Goal: Task Accomplishment & Management: Use online tool/utility

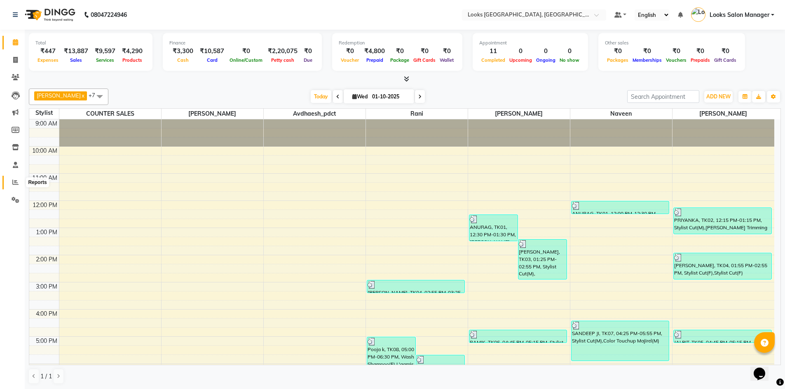
click at [14, 184] on icon at bounding box center [15, 182] width 6 height 6
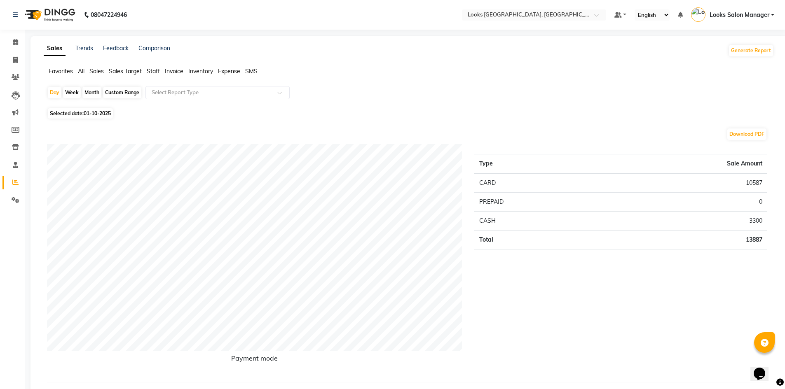
click at [151, 71] on span "Staff" at bounding box center [153, 71] width 13 height 7
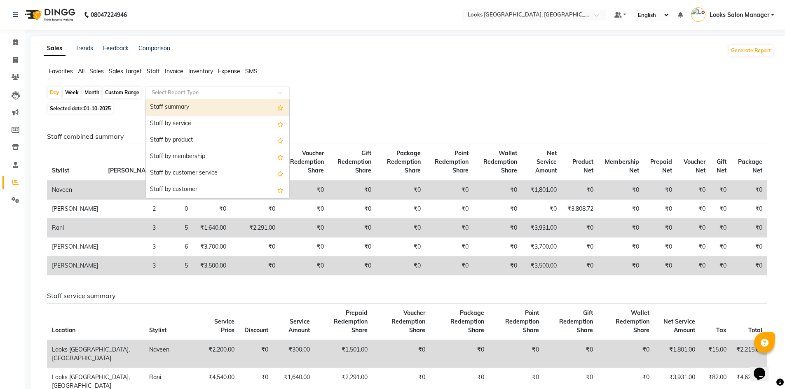
click at [152, 93] on input "text" at bounding box center [209, 93] width 119 height 8
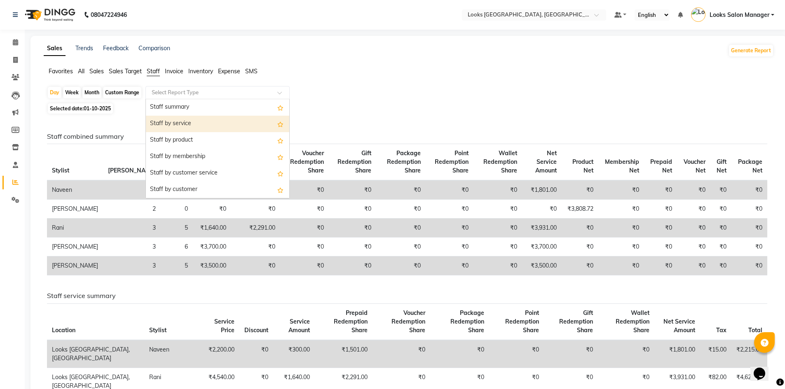
click at [155, 122] on div "Staff by service" at bounding box center [217, 124] width 143 height 16
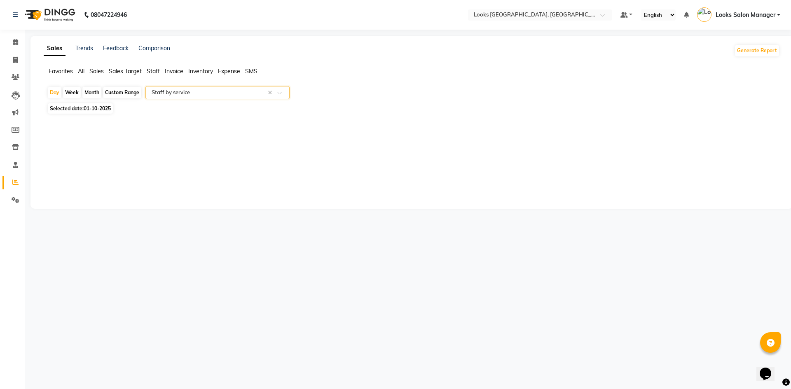
select select "full_report"
select select "pdf"
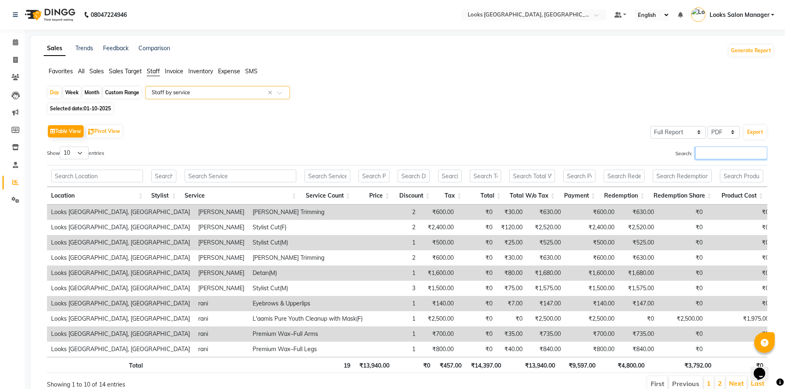
click at [725, 151] on input "Search:" at bounding box center [731, 153] width 72 height 13
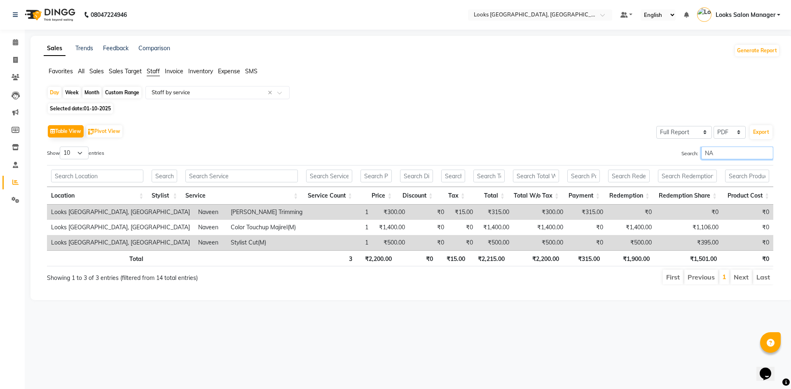
type input "N"
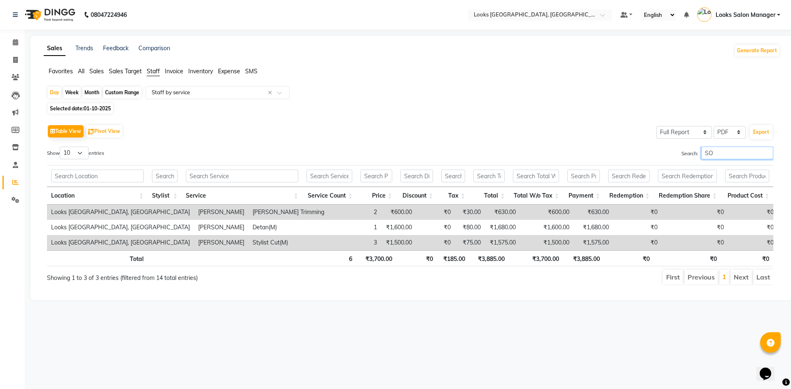
type input "S"
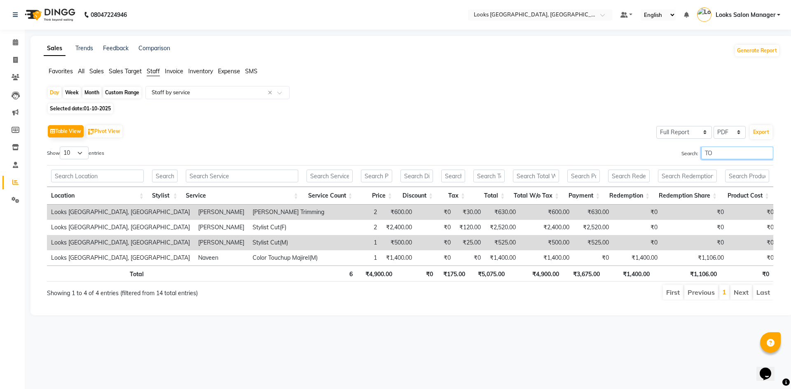
type input "T"
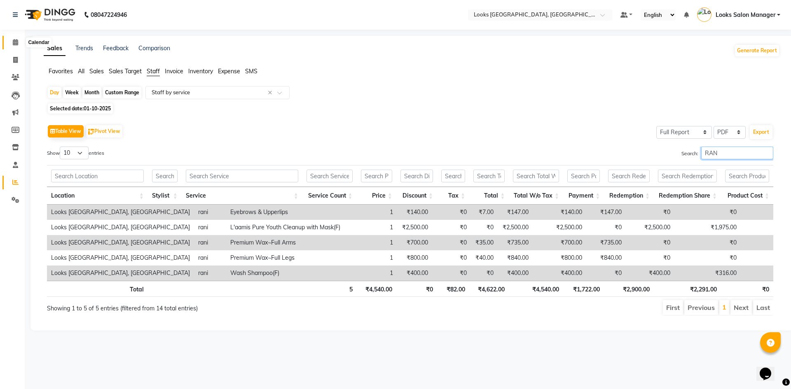
type input "RAN"
click at [19, 38] on span at bounding box center [15, 42] width 14 height 9
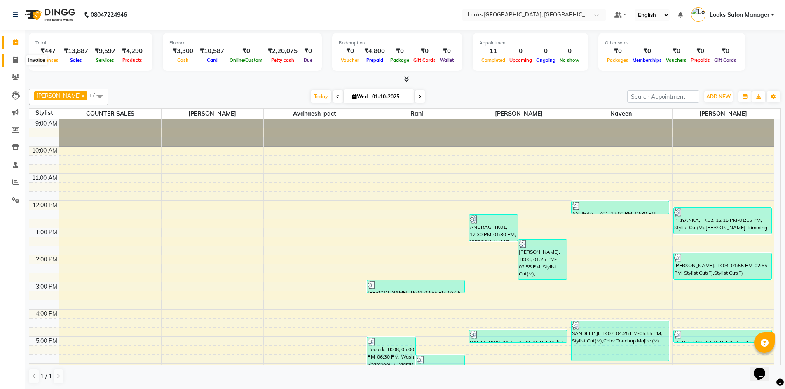
click at [19, 57] on span at bounding box center [15, 60] width 14 height 9
select select "service"
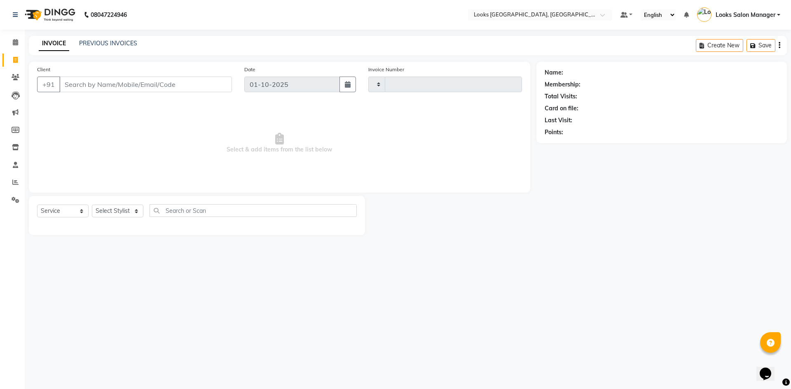
type input "1982"
select select "4460"
click at [119, 209] on select "Select Stylist" at bounding box center [117, 211] width 51 height 13
select select "63435"
click at [92, 205] on select "Select Stylist Avdhaesh_pdct COUNTER SALES Ganesh Looks Salon Manager MOHSIN Na…" at bounding box center [117, 211] width 51 height 13
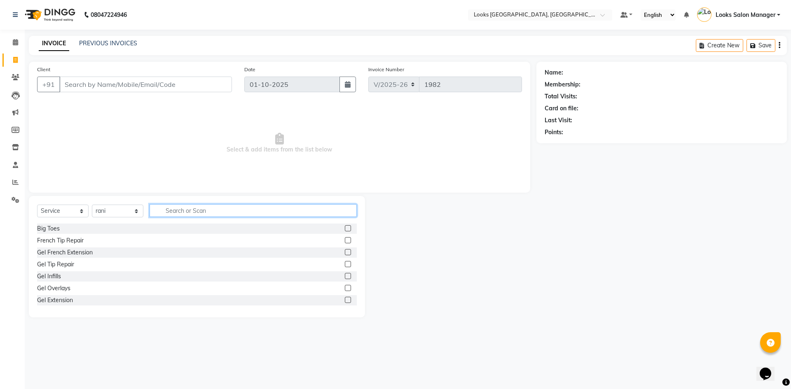
click at [164, 214] on input "text" at bounding box center [253, 210] width 207 height 13
type input "EYE"
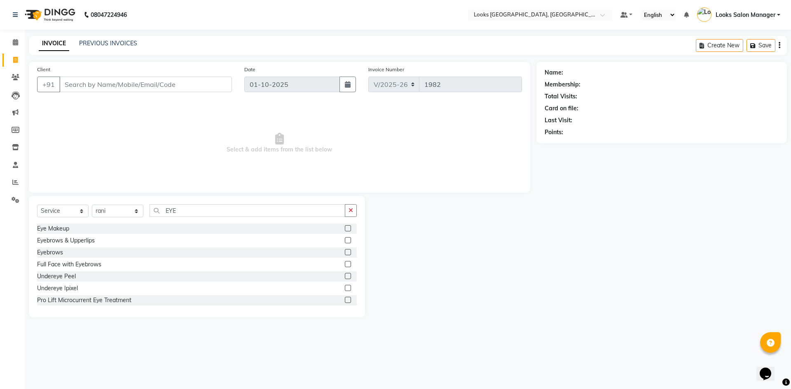
click at [345, 240] on label at bounding box center [348, 240] width 6 height 6
click at [345, 240] on input "checkbox" at bounding box center [347, 240] width 5 height 5
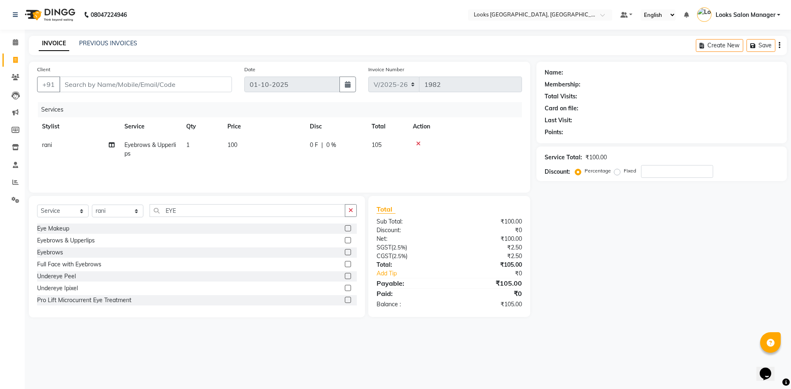
checkbox input "false"
click at [258, 148] on td "100" at bounding box center [263, 149] width 82 height 27
select select "63435"
click at [257, 148] on td "1" at bounding box center [240, 151] width 41 height 31
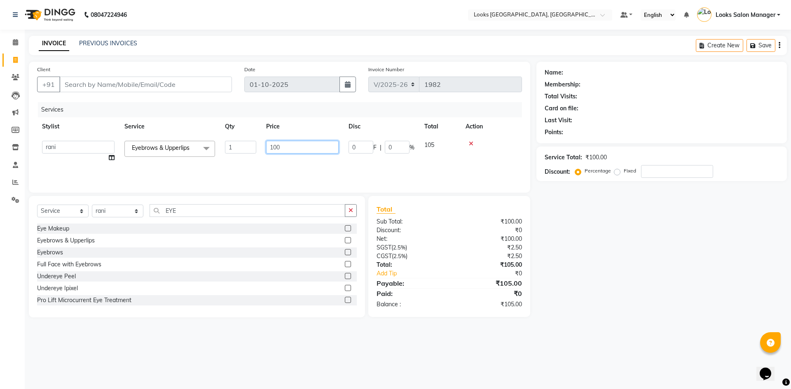
drag, startPoint x: 277, startPoint y: 141, endPoint x: 274, endPoint y: 145, distance: 4.7
click at [274, 145] on input "100" at bounding box center [302, 147] width 72 height 13
type input "140"
click at [254, 166] on div "Services Stylist Service Qty Price Disc Total Action Avdhaesh_pdct COUNTER SALE…" at bounding box center [279, 143] width 485 height 82
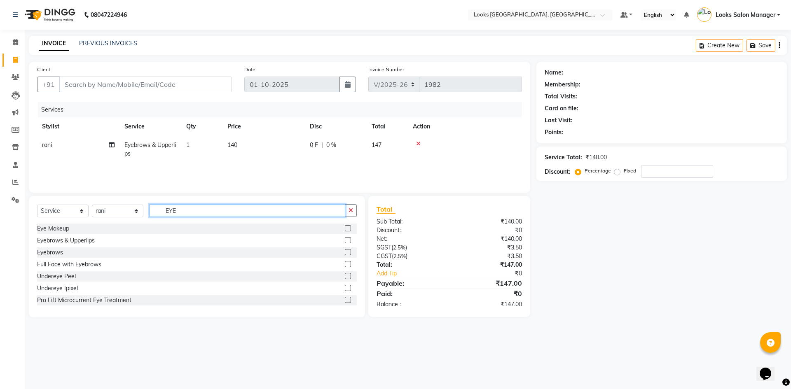
click at [168, 209] on input "EYE" at bounding box center [248, 210] width 196 height 13
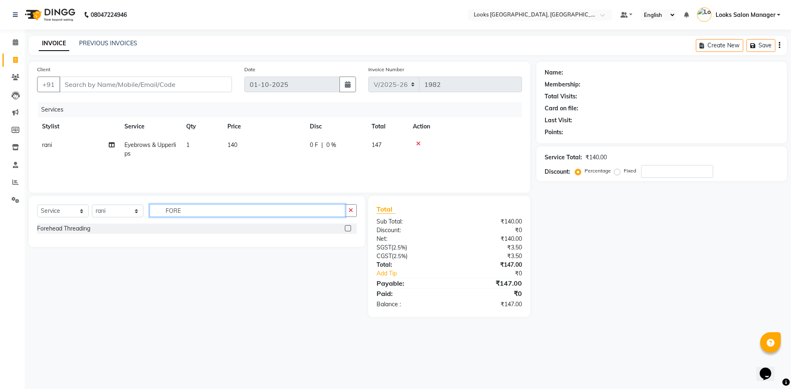
type input "FORE"
click at [350, 227] on label at bounding box center [348, 228] width 6 height 6
click at [350, 227] on input "checkbox" at bounding box center [347, 228] width 5 height 5
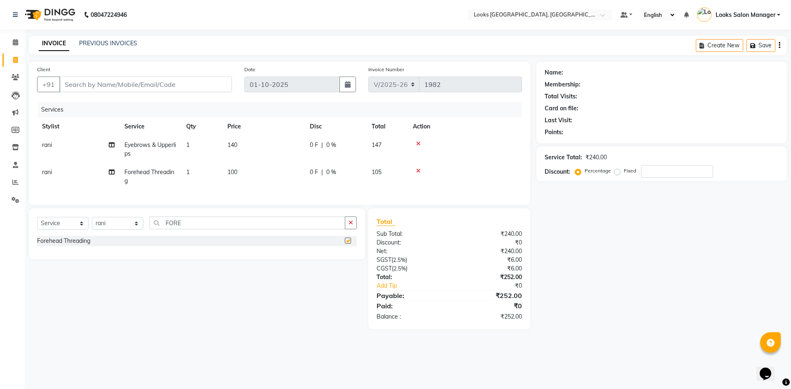
checkbox input "false"
click at [262, 174] on td "100" at bounding box center [263, 176] width 82 height 27
select select "63435"
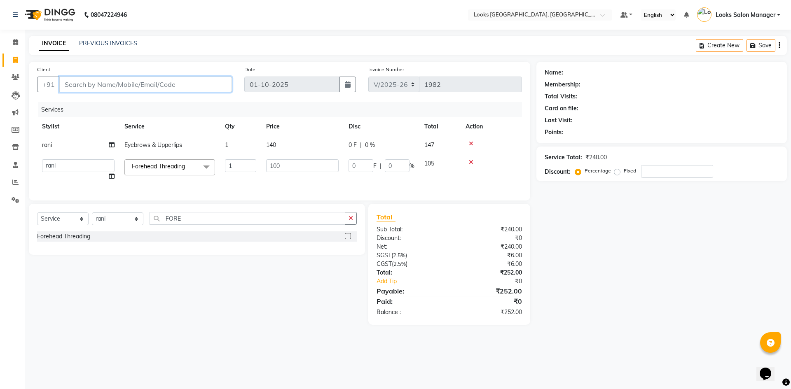
click at [109, 77] on input "Client" at bounding box center [145, 85] width 173 height 16
type input "9"
type input "0"
type input "9687228211"
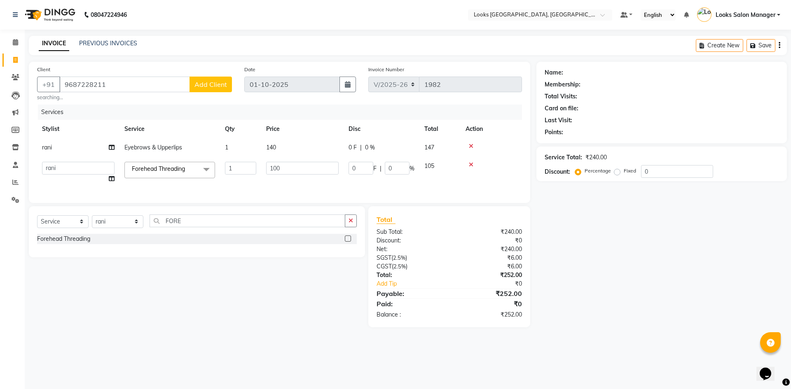
click at [204, 83] on span "Add Client" at bounding box center [210, 84] width 33 height 8
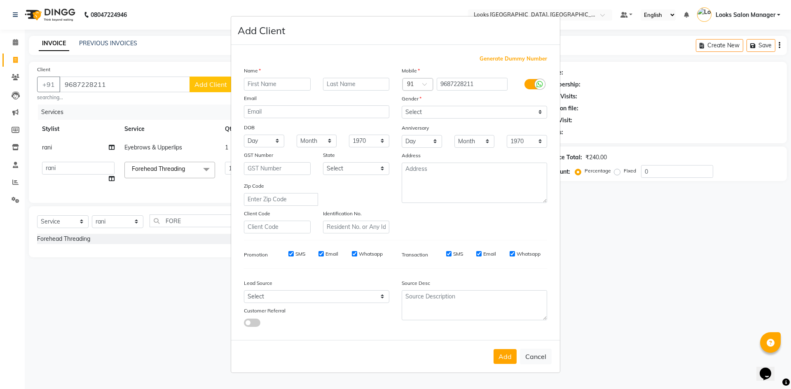
click at [270, 84] on input "text" at bounding box center [277, 84] width 67 height 13
type input "HIMANI"
click at [463, 112] on select "Select Male Female Other Prefer Not To Say" at bounding box center [474, 112] width 145 height 13
select select "female"
click at [402, 106] on select "Select Male Female Other Prefer Not To Say" at bounding box center [474, 112] width 145 height 13
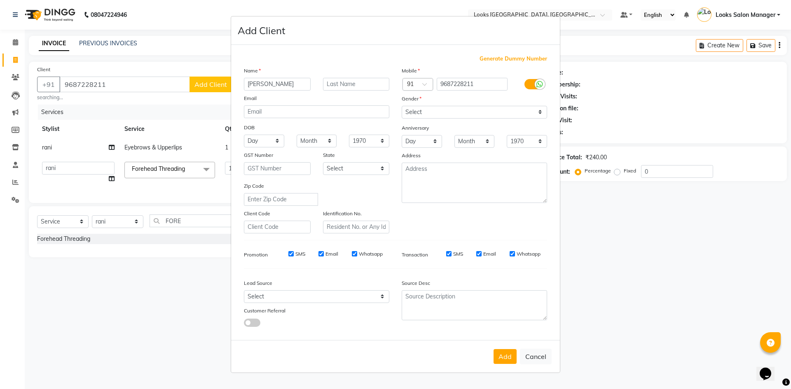
click at [508, 355] on button "Add" at bounding box center [504, 356] width 23 height 15
select select
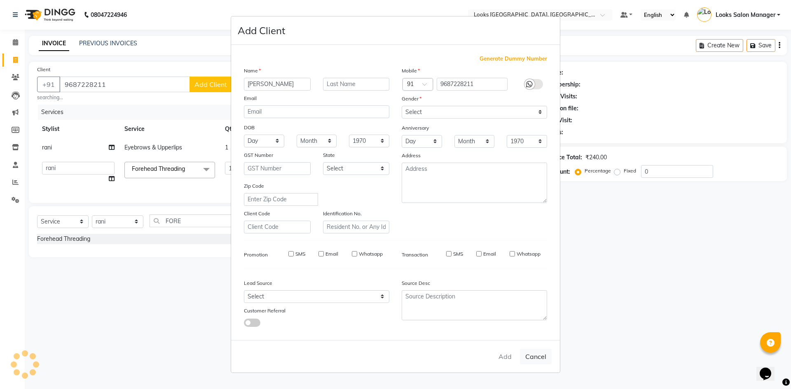
select select
checkbox input "false"
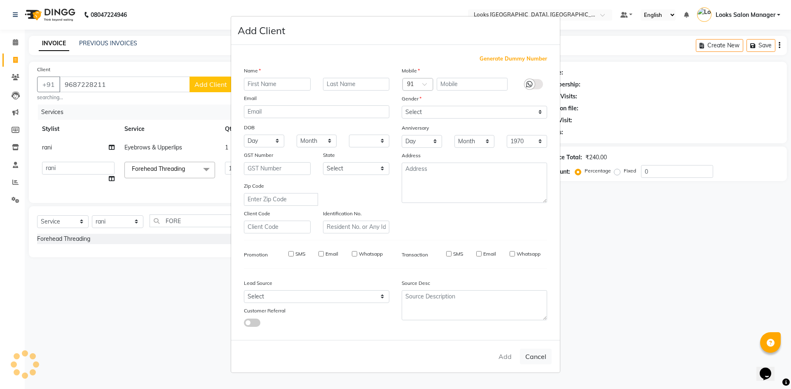
checkbox input "false"
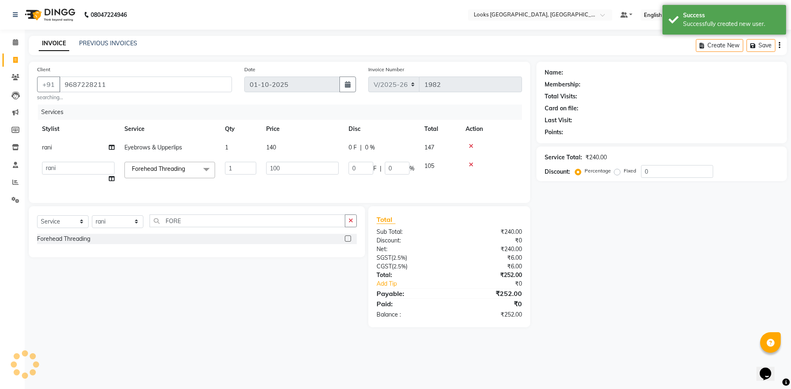
select select "1: Object"
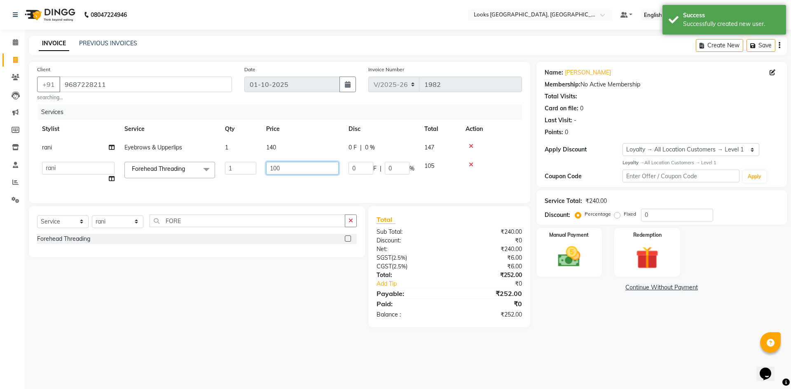
click at [274, 168] on input "100" at bounding box center [302, 168] width 72 height 13
type input "70"
click at [283, 186] on td "70" at bounding box center [302, 172] width 82 height 31
select select "63435"
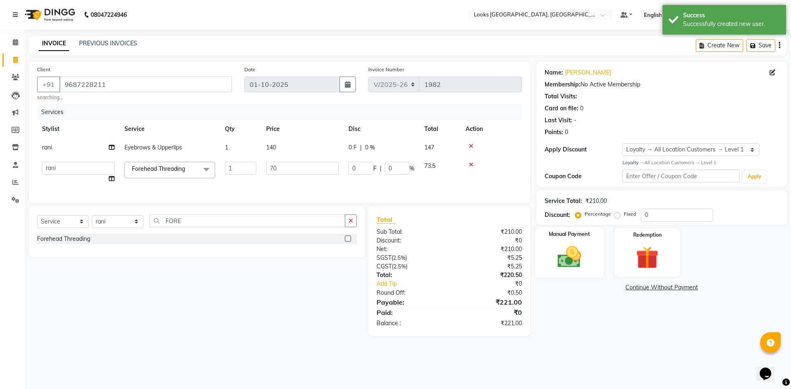
click at [569, 265] on img at bounding box center [569, 256] width 38 height 27
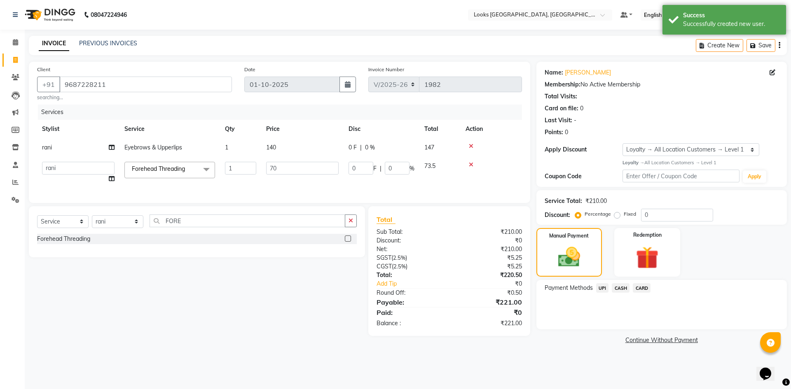
click at [638, 290] on span "CARD" at bounding box center [642, 287] width 18 height 9
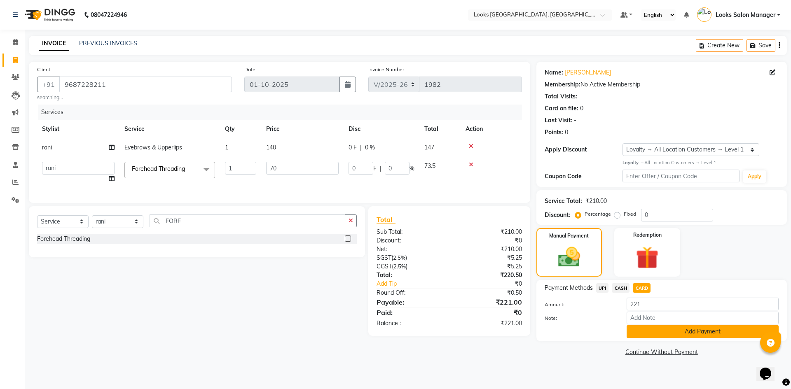
click at [643, 328] on button "Add Payment" at bounding box center [702, 331] width 152 height 13
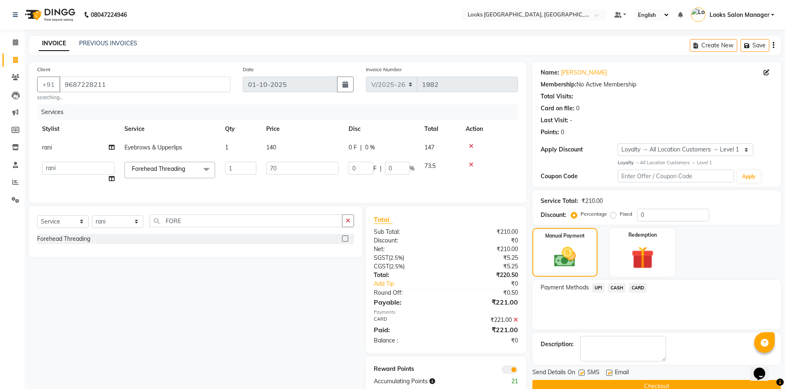
drag, startPoint x: 584, startPoint y: 372, endPoint x: 579, endPoint y: 373, distance: 5.4
click at [583, 372] on div "SMS" at bounding box center [592, 373] width 28 height 10
click at [578, 373] on label at bounding box center [581, 373] width 6 height 6
click at [578, 373] on input "checkbox" at bounding box center [580, 373] width 5 height 5
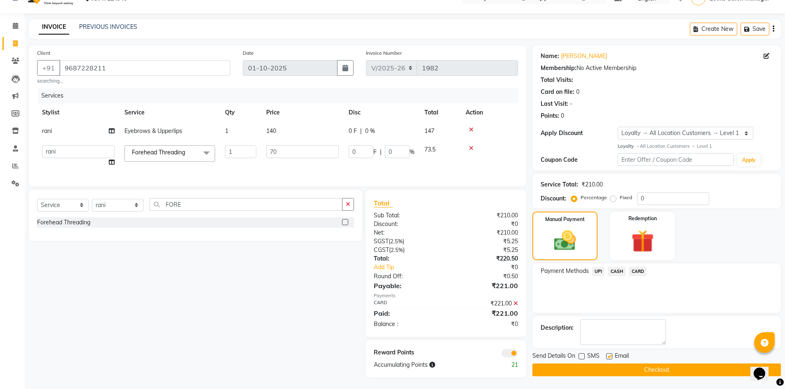
scroll to position [23, 0]
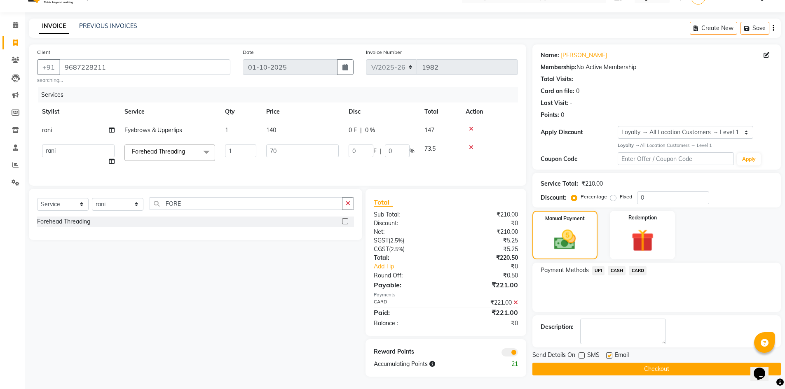
click at [584, 351] on div "SMS" at bounding box center [592, 356] width 28 height 10
click at [580, 353] on label at bounding box center [581, 356] width 6 height 6
click at [580, 353] on input "checkbox" at bounding box center [580, 355] width 5 height 5
click at [580, 353] on label at bounding box center [581, 356] width 6 height 6
click at [580, 353] on input "checkbox" at bounding box center [580, 355] width 5 height 5
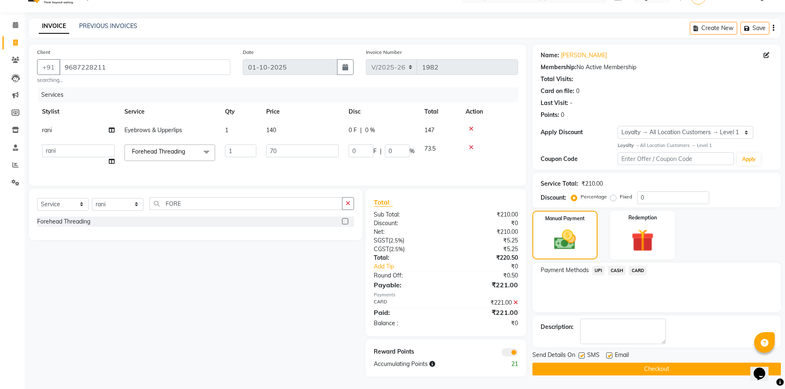
checkbox input "false"
click at [580, 363] on button "Checkout" at bounding box center [656, 369] width 248 height 13
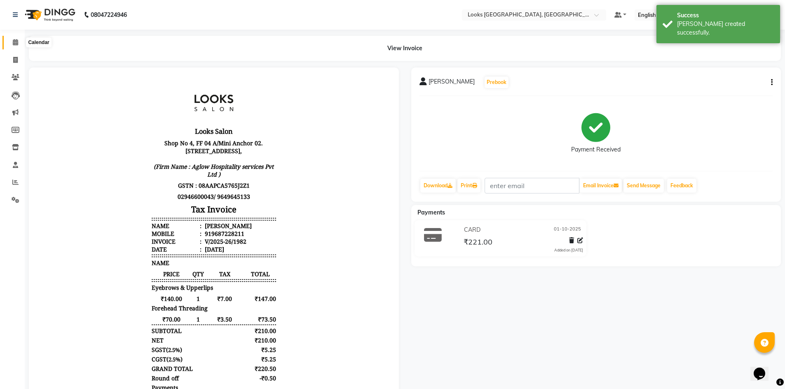
click at [21, 43] on span at bounding box center [15, 42] width 14 height 9
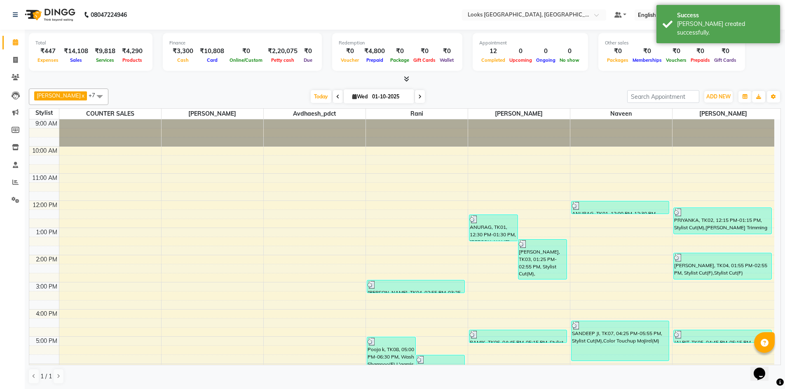
click at [404, 78] on icon at bounding box center [406, 79] width 5 height 6
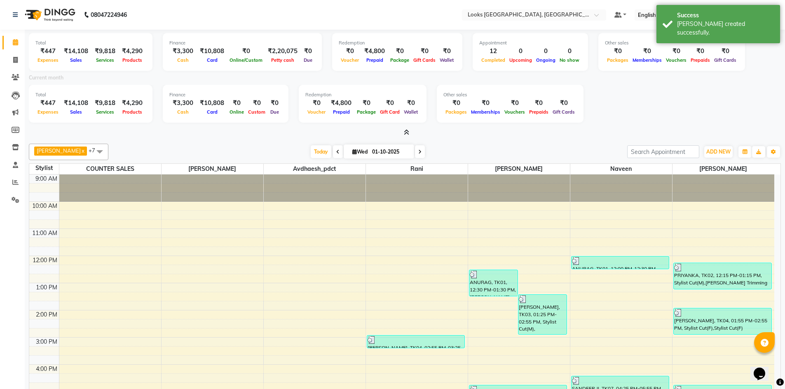
click at [407, 136] on span at bounding box center [404, 133] width 9 height 9
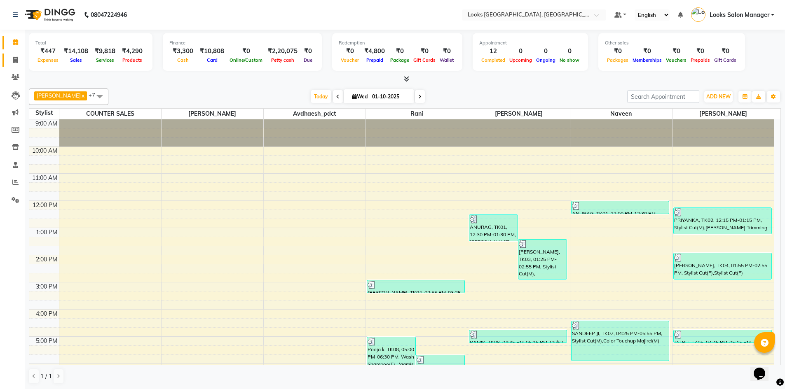
click at [11, 65] on link "Invoice" at bounding box center [12, 61] width 20 height 14
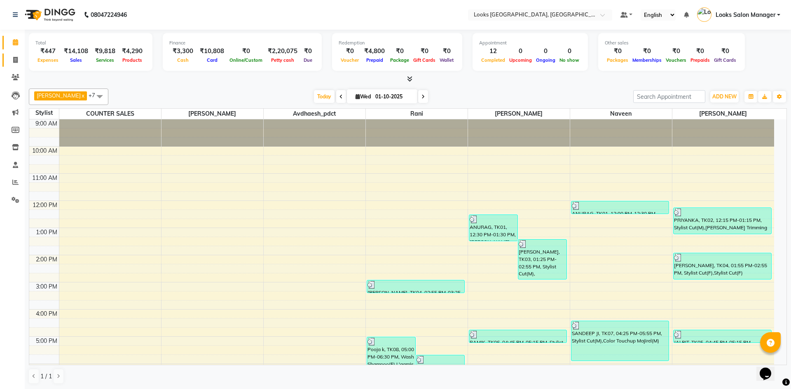
select select "4460"
select select "service"
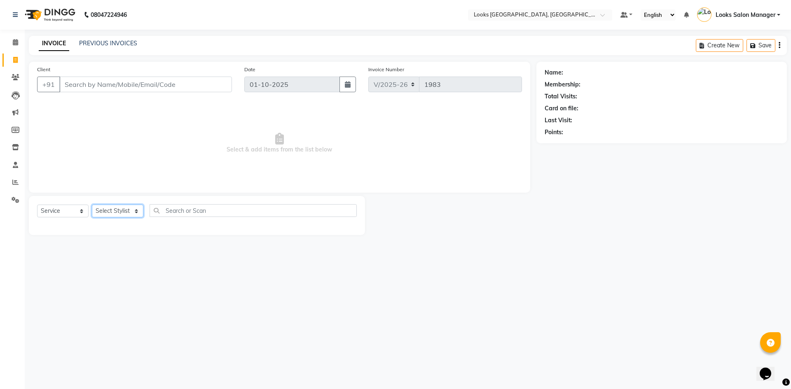
click at [115, 214] on select "Select Stylist Avdhaesh_pdct COUNTER SALES Ganesh Looks Salon Manager MOHSIN Na…" at bounding box center [117, 211] width 51 height 13
select select "85710"
click at [92, 205] on select "Select Stylist Avdhaesh_pdct COUNTER SALES Ganesh Looks Salon Manager MOHSIN Na…" at bounding box center [117, 211] width 51 height 13
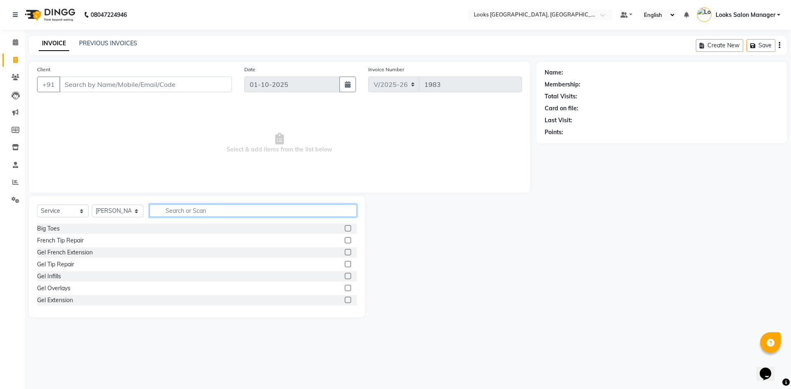
click at [179, 211] on input "text" at bounding box center [253, 210] width 207 height 13
type input "CUT"
click at [345, 240] on label at bounding box center [348, 240] width 6 height 6
click at [345, 240] on input "checkbox" at bounding box center [347, 240] width 5 height 5
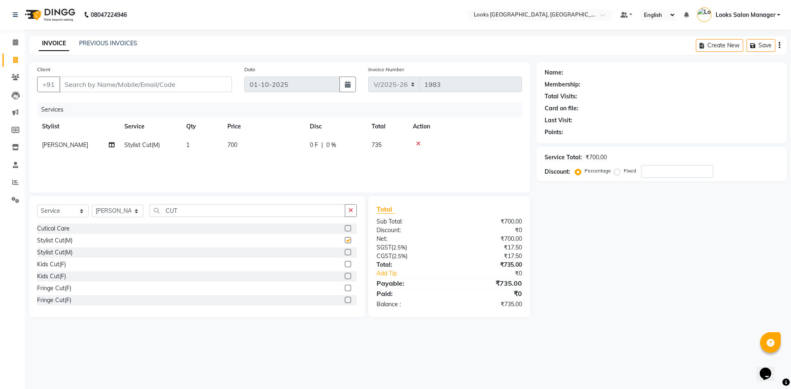
checkbox input "false"
click at [201, 216] on input "CUT" at bounding box center [248, 210] width 196 height 13
click at [244, 159] on div "Services Stylist Service Qty Price Disc Total Action Tokeer Stylist Cut(M) 1 70…" at bounding box center [279, 143] width 485 height 82
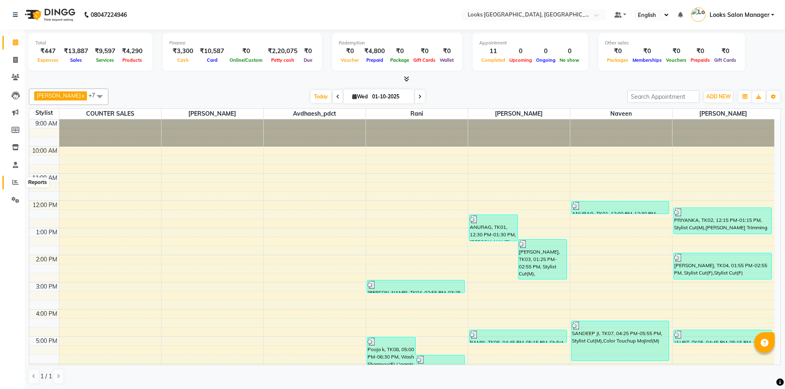
click at [15, 185] on icon at bounding box center [15, 182] width 6 height 6
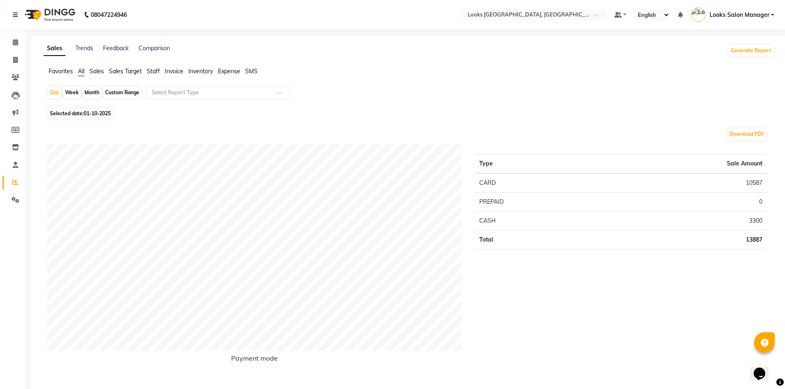
click at [154, 69] on span "Staff" at bounding box center [153, 71] width 13 height 7
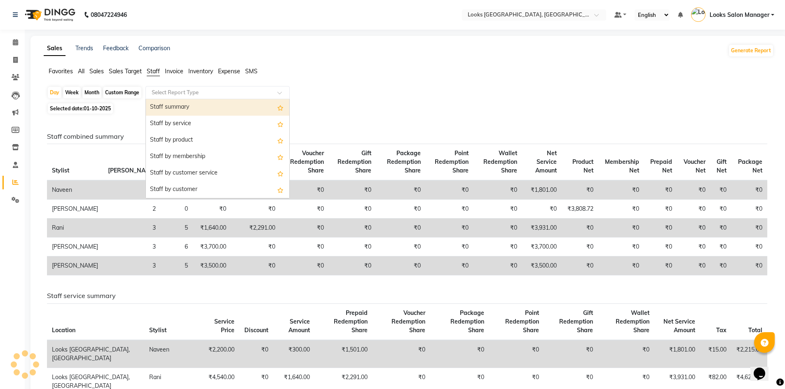
click at [162, 91] on input "text" at bounding box center [209, 93] width 119 height 8
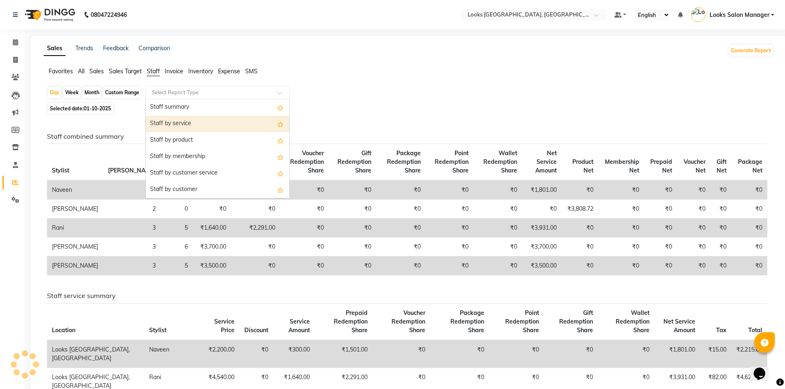
click at [161, 117] on div "Staff by service" at bounding box center [217, 124] width 143 height 16
select select "full_report"
select select "pdf"
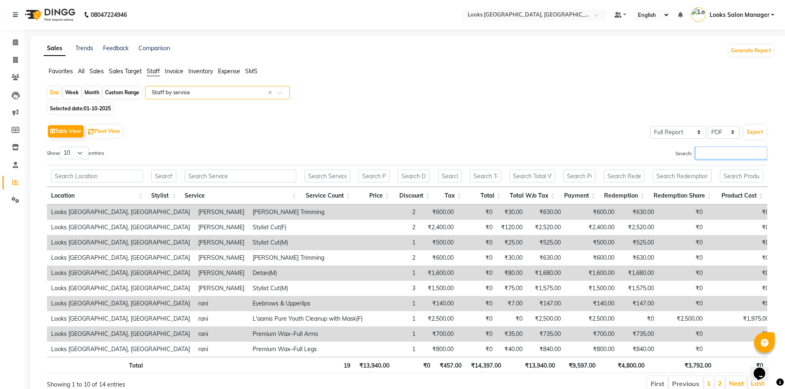
click at [701, 152] on input "Search:" at bounding box center [731, 153] width 72 height 13
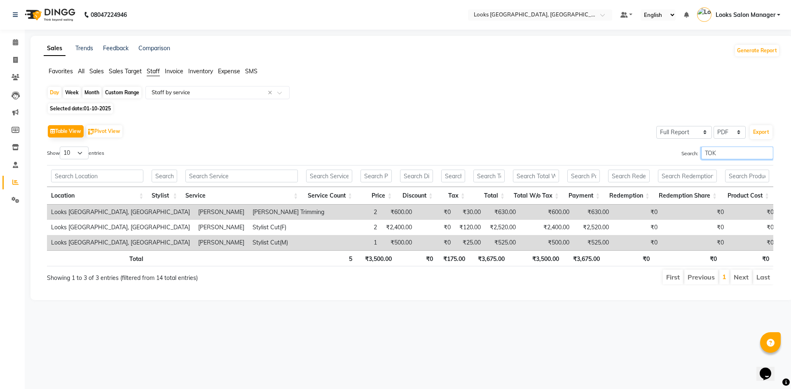
type input "TOK"
drag, startPoint x: 14, startPoint y: 61, endPoint x: 26, endPoint y: 61, distance: 12.4
click at [14, 61] on icon at bounding box center [15, 60] width 5 height 6
select select "service"
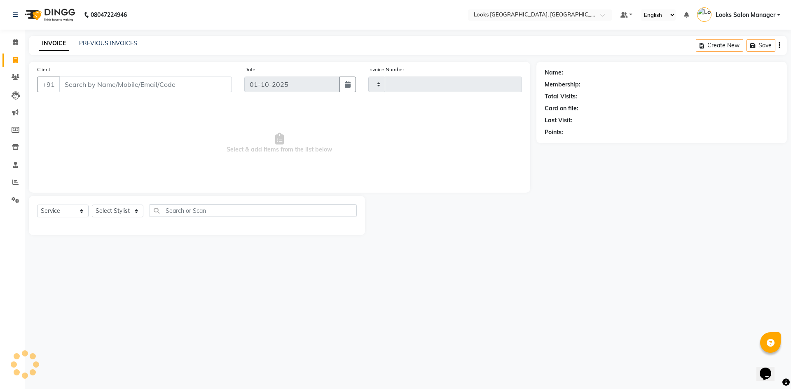
type input "1982"
select select "4460"
click at [63, 82] on input "Client" at bounding box center [145, 85] width 173 height 16
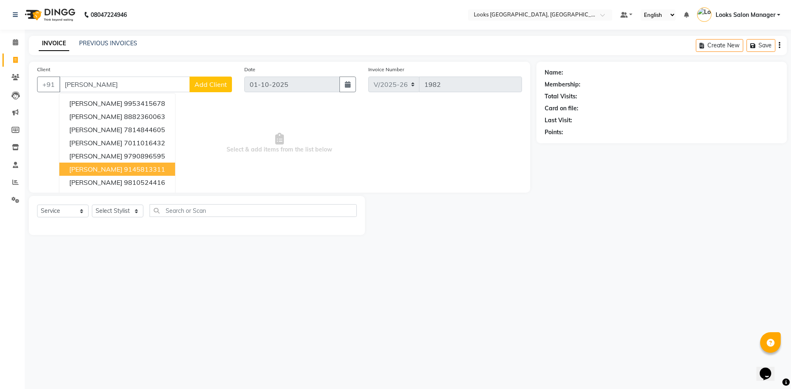
click at [124, 171] on ngb-highlight "9145813311" at bounding box center [144, 169] width 41 height 8
type input "9145813311"
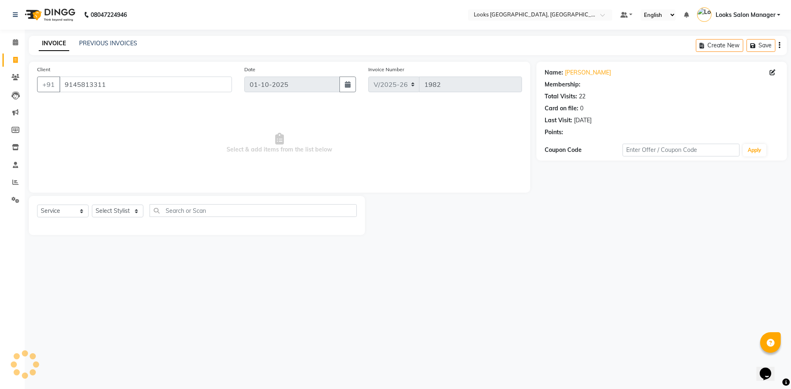
select select "1: Object"
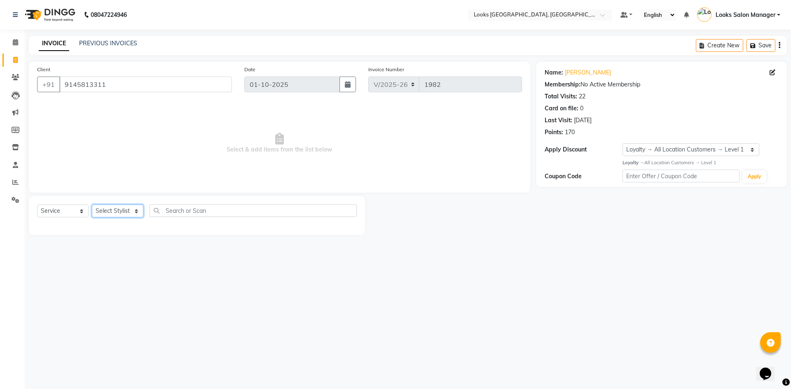
drag, startPoint x: 126, startPoint y: 212, endPoint x: 125, endPoint y: 202, distance: 10.0
click at [126, 212] on select "Select Stylist Avdhaesh_pdct COUNTER SALES Ganesh Looks Salon Manager MOHSIN Na…" at bounding box center [117, 211] width 51 height 13
select select "64711"
click at [92, 205] on select "Select Stylist Avdhaesh_pdct COUNTER SALES Ganesh Looks Salon Manager MOHSIN Na…" at bounding box center [117, 211] width 51 height 13
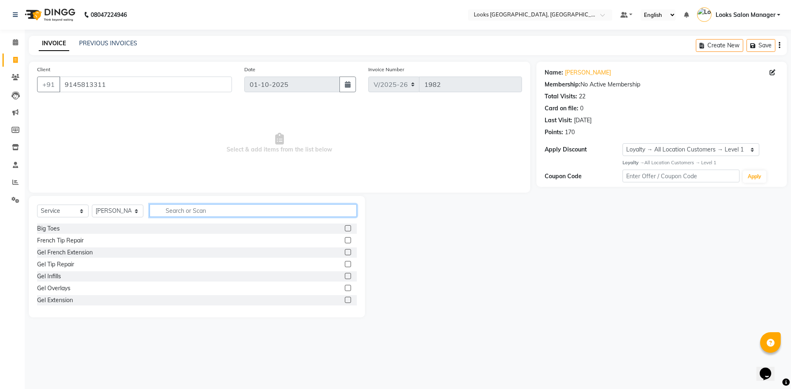
click at [210, 211] on input "text" at bounding box center [253, 210] width 207 height 13
type input "CUT"
click at [345, 239] on label at bounding box center [348, 240] width 6 height 6
click at [345, 239] on input "checkbox" at bounding box center [347, 240] width 5 height 5
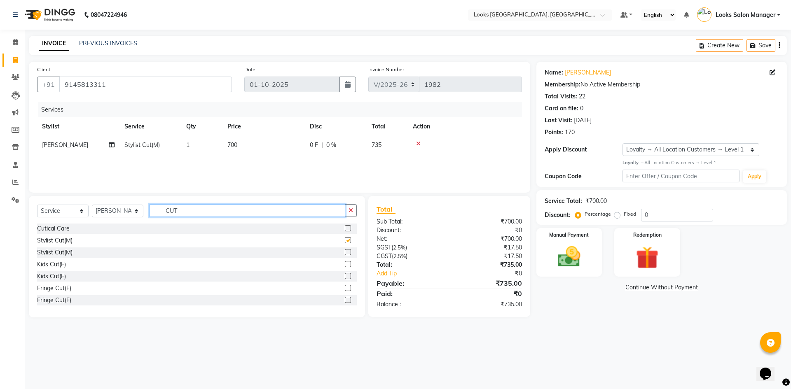
click at [221, 214] on input "CUT" at bounding box center [248, 210] width 196 height 13
checkbox input "false"
click at [221, 214] on input "CUT" at bounding box center [248, 210] width 196 height 13
type input "BEARD"
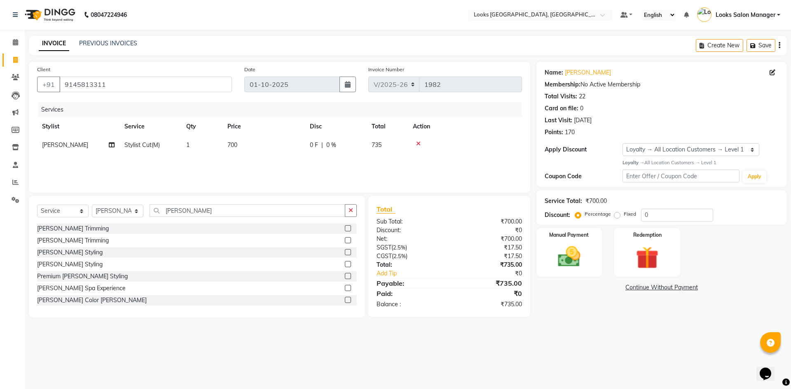
click at [345, 229] on label at bounding box center [348, 228] width 6 height 6
click at [345, 229] on input "checkbox" at bounding box center [347, 228] width 5 height 5
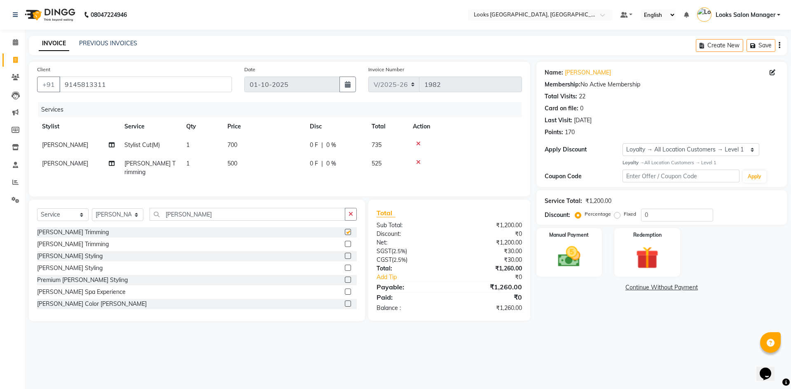
checkbox input "false"
click at [197, 213] on input "BEARD" at bounding box center [248, 214] width 196 height 13
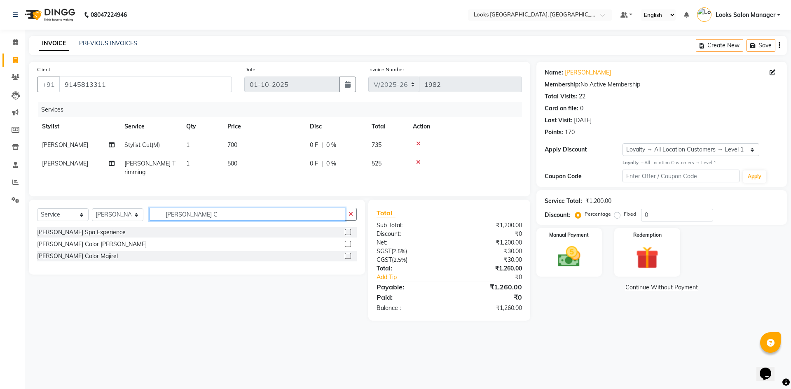
type input "BEARD C"
click at [346, 253] on label at bounding box center [348, 256] width 6 height 6
click at [346, 254] on input "checkbox" at bounding box center [347, 256] width 5 height 5
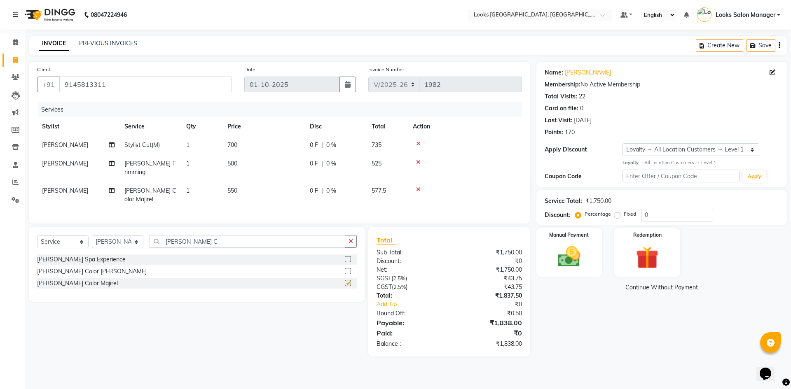
checkbox input "false"
click at [208, 235] on input "BEARD C" at bounding box center [248, 241] width 196 height 13
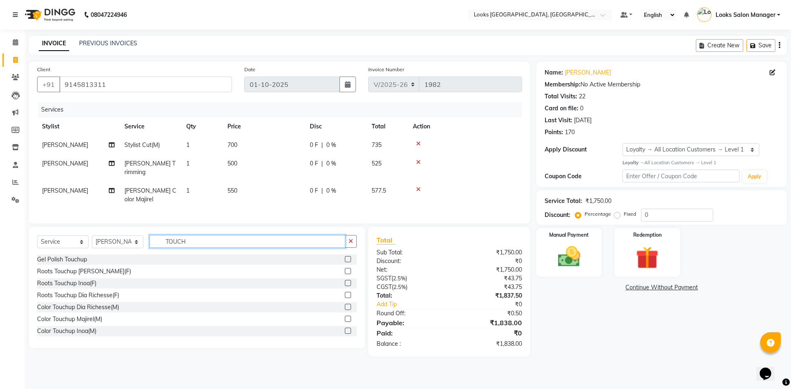
type input "TOUCH"
click at [345, 316] on label at bounding box center [348, 319] width 6 height 6
click at [345, 317] on input "checkbox" at bounding box center [347, 319] width 5 height 5
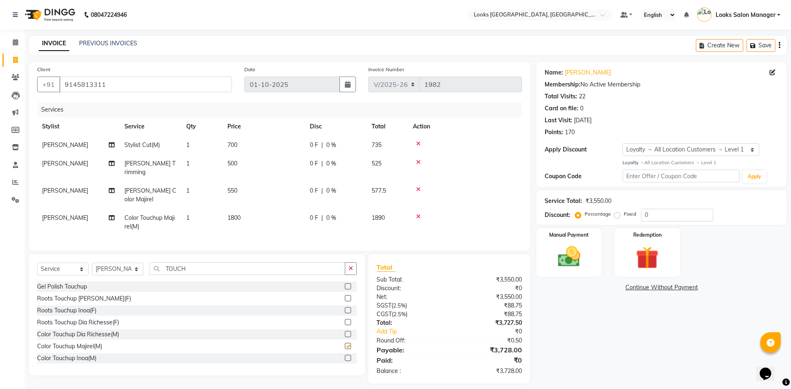
checkbox input "false"
click at [269, 209] on td "1800" at bounding box center [263, 222] width 82 height 27
select select "64711"
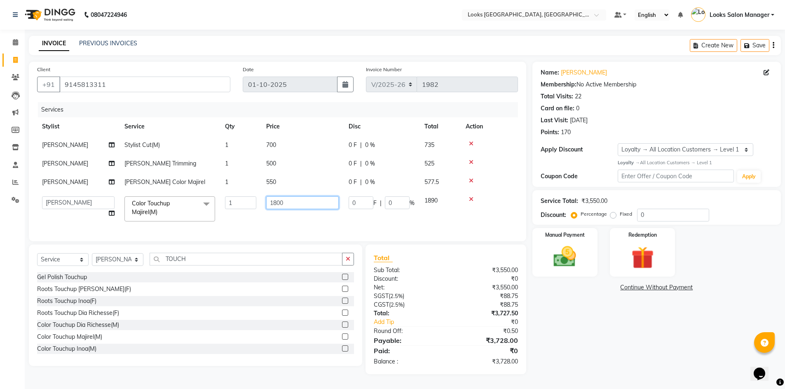
drag, startPoint x: 278, startPoint y: 203, endPoint x: 271, endPoint y: 205, distance: 8.0
click at [271, 205] on input "1800" at bounding box center [302, 202] width 72 height 13
type input "1200"
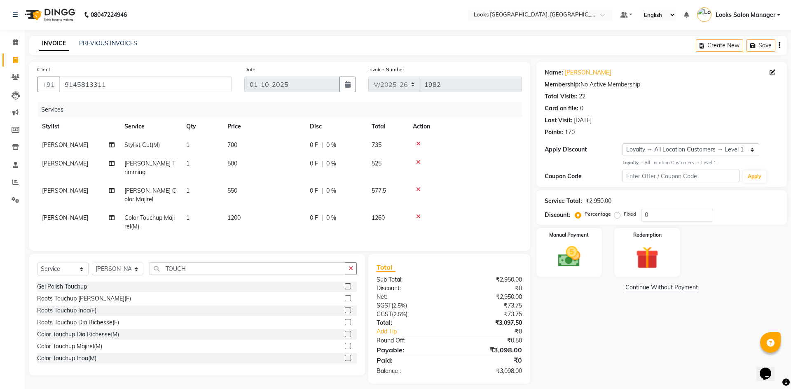
click at [273, 183] on td "550" at bounding box center [263, 195] width 82 height 27
select select "64711"
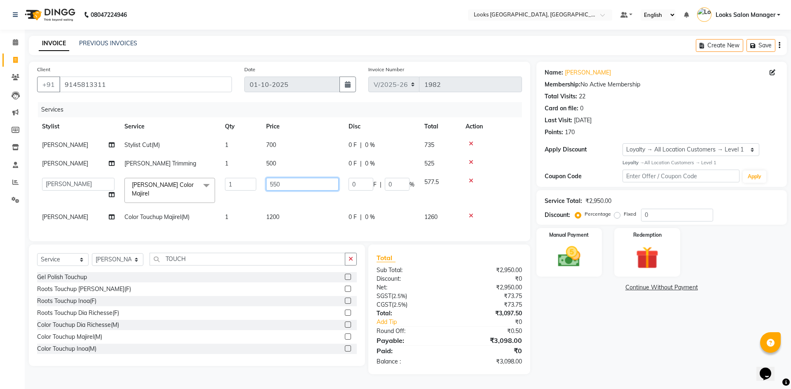
click at [273, 183] on input "550" at bounding box center [302, 184] width 72 height 13
type input "600"
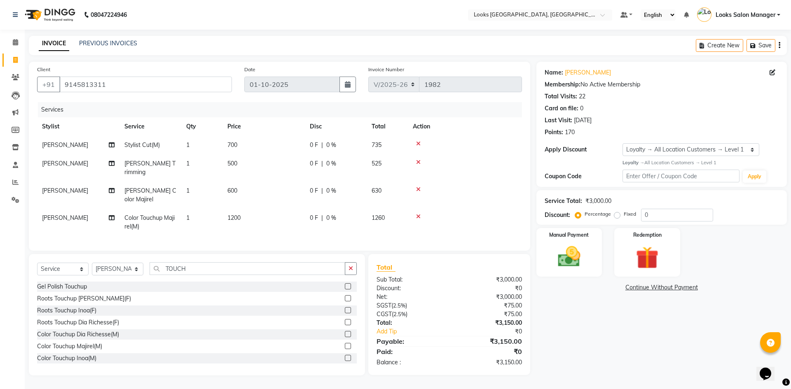
click at [274, 163] on td "500" at bounding box center [263, 167] width 82 height 27
select select "64711"
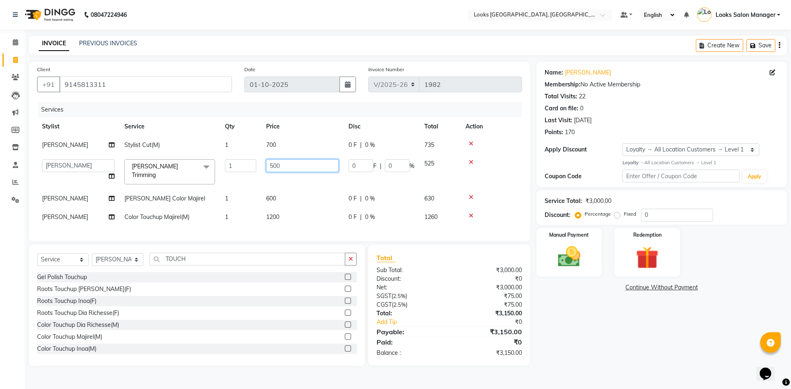
click at [274, 163] on input "500" at bounding box center [302, 165] width 72 height 13
type input "300"
click at [270, 147] on td "700" at bounding box center [302, 145] width 82 height 19
select select "64711"
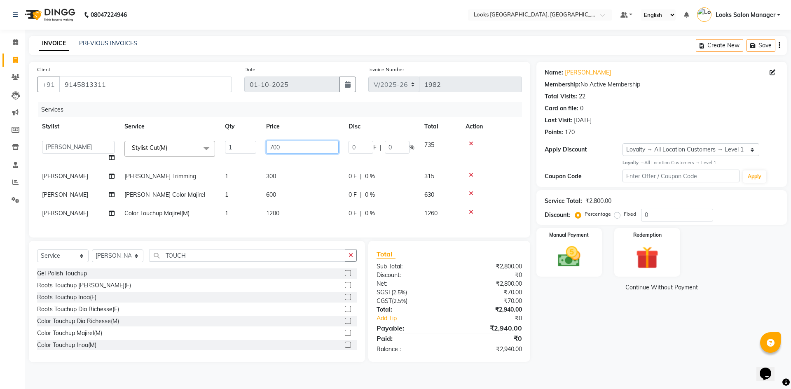
click at [270, 147] on input "700" at bounding box center [302, 147] width 72 height 13
type input "500"
click at [257, 155] on tbody "Avdhaesh_pdct COUNTER SALES Ganesh Looks Salon Manager MOHSIN Naveen Priyanka S…" at bounding box center [279, 179] width 485 height 87
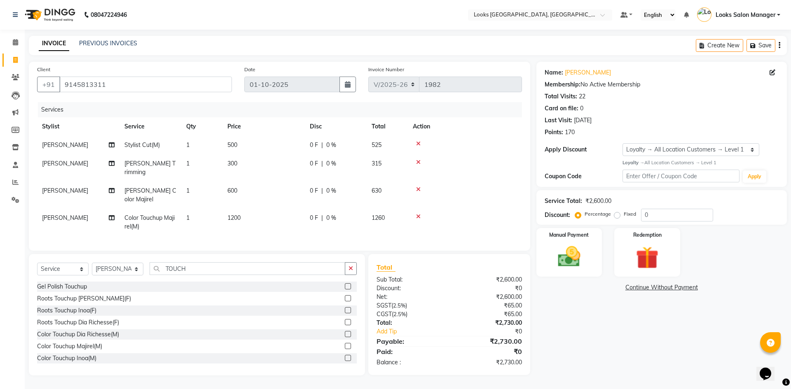
click at [640, 214] on div "Percentage Fixed" at bounding box center [609, 214] width 64 height 11
click at [645, 215] on input "0" at bounding box center [677, 215] width 72 height 13
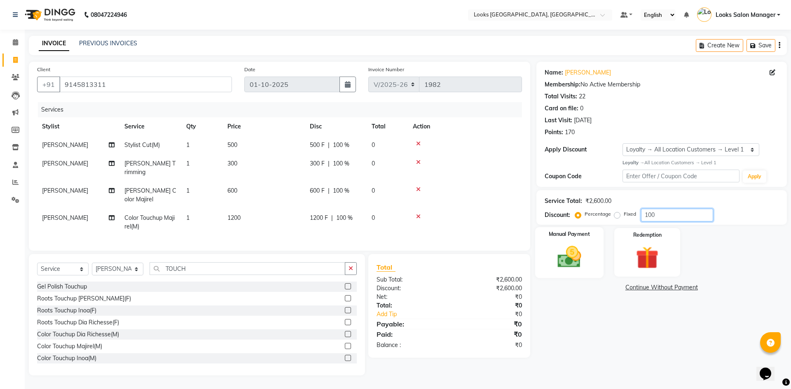
type input "100"
click at [580, 266] on img at bounding box center [569, 256] width 38 height 27
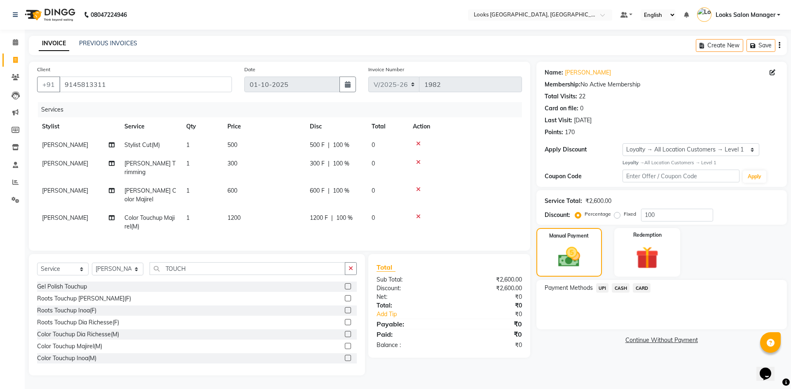
click at [640, 290] on span "CARD" at bounding box center [642, 287] width 18 height 9
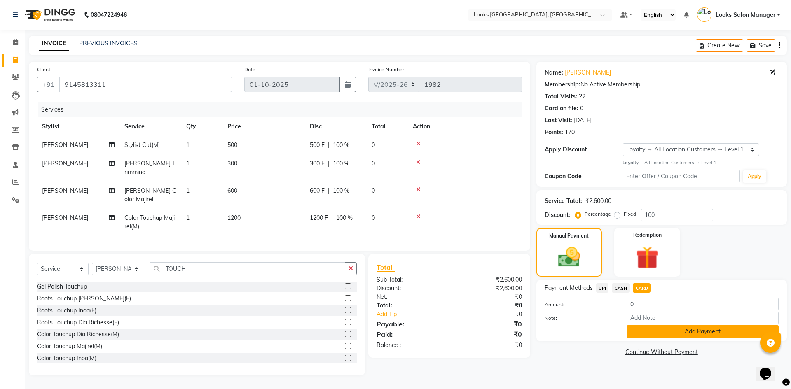
click at [630, 336] on button "Add Payment" at bounding box center [702, 331] width 152 height 13
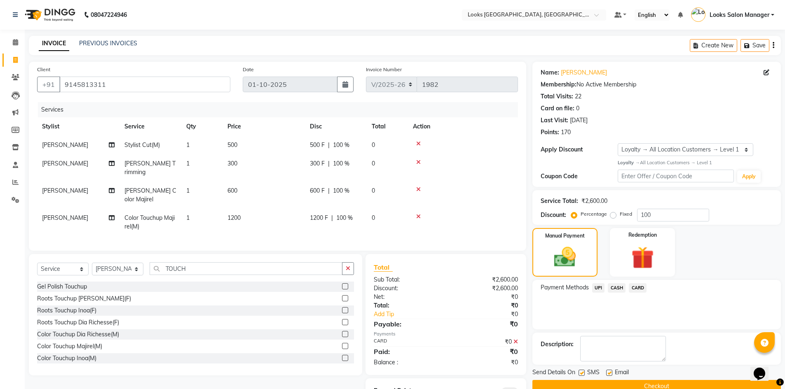
click at [580, 372] on label at bounding box center [581, 373] width 6 height 6
click at [580, 372] on input "checkbox" at bounding box center [580, 373] width 5 height 5
checkbox input "false"
click at [576, 381] on button "Checkout" at bounding box center [656, 386] width 248 height 13
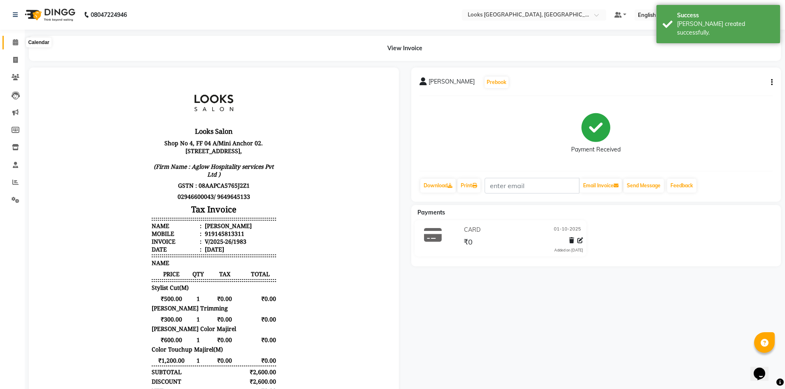
click at [20, 42] on span at bounding box center [15, 42] width 14 height 9
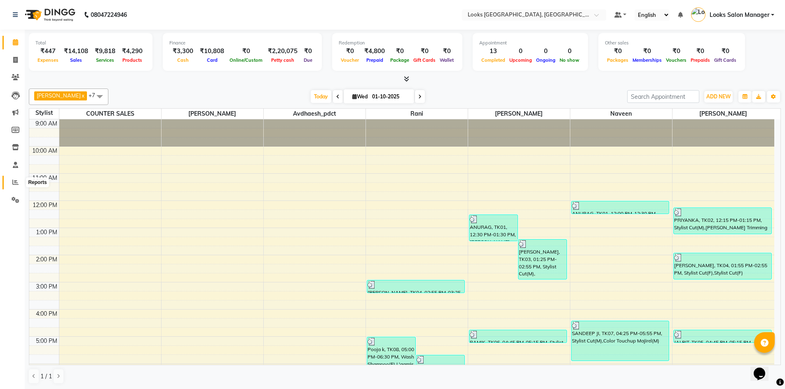
click at [19, 180] on span at bounding box center [15, 182] width 14 height 9
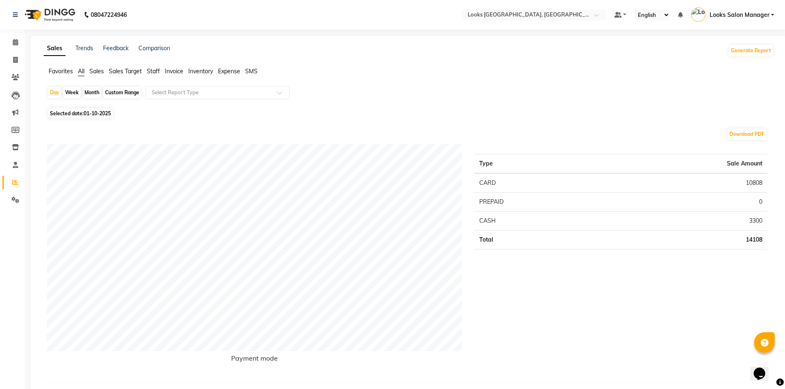
click at [156, 71] on span "Staff" at bounding box center [153, 71] width 13 height 7
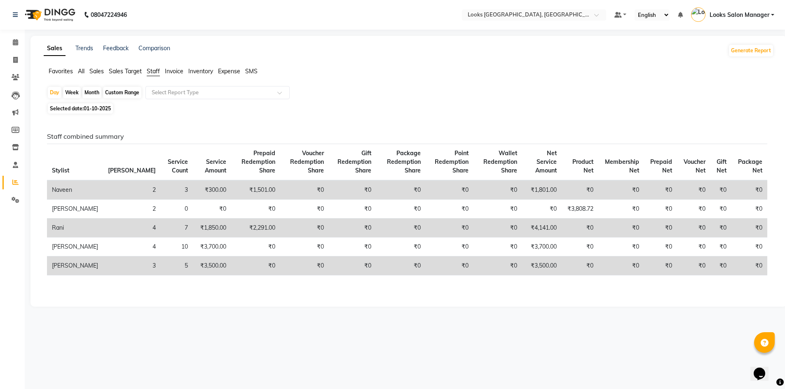
click at [159, 89] on input "text" at bounding box center [209, 93] width 119 height 8
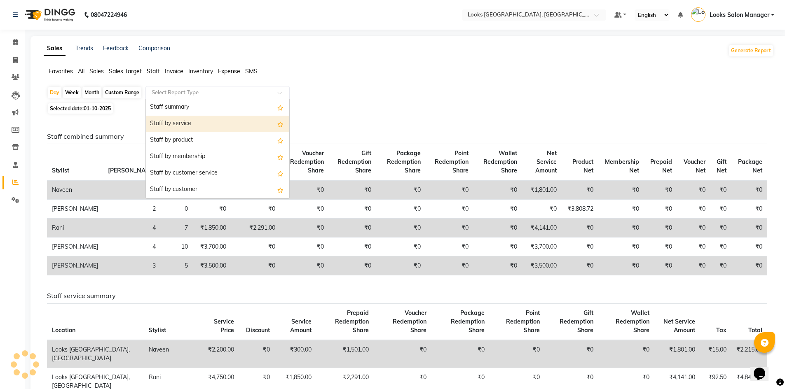
click at [182, 129] on div "Staff by service" at bounding box center [217, 124] width 143 height 16
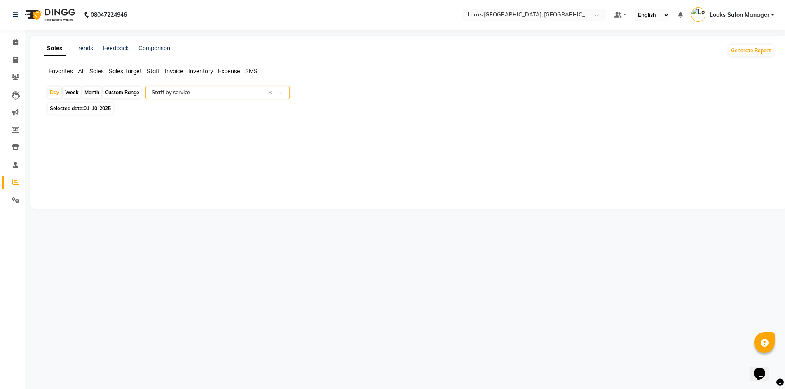
select select "full_report"
select select "pdf"
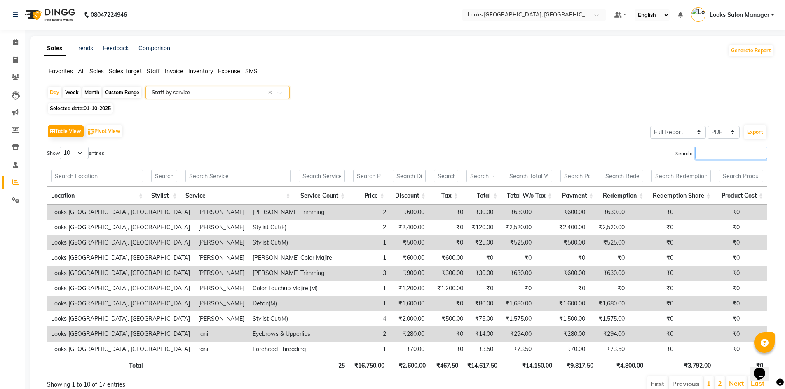
click at [713, 153] on input "Search:" at bounding box center [731, 153] width 72 height 13
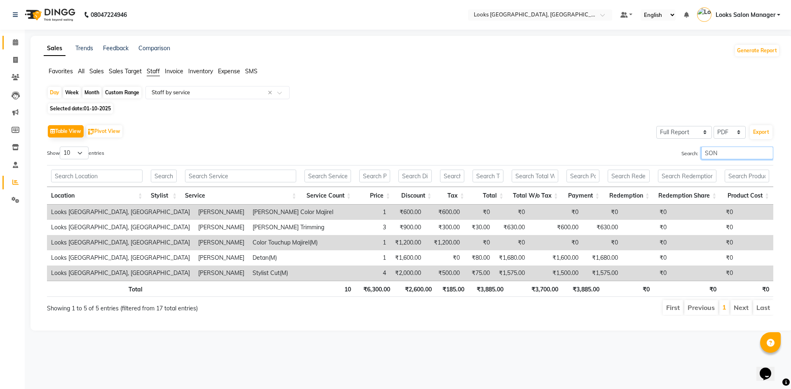
type input "SON"
click at [12, 48] on link "Calendar" at bounding box center [12, 43] width 20 height 14
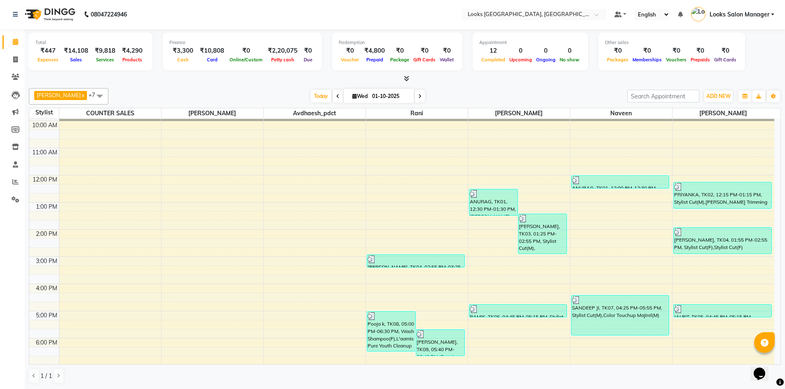
scroll to position [66, 0]
